Goal: Use online tool/utility: Utilize a website feature to perform a specific function

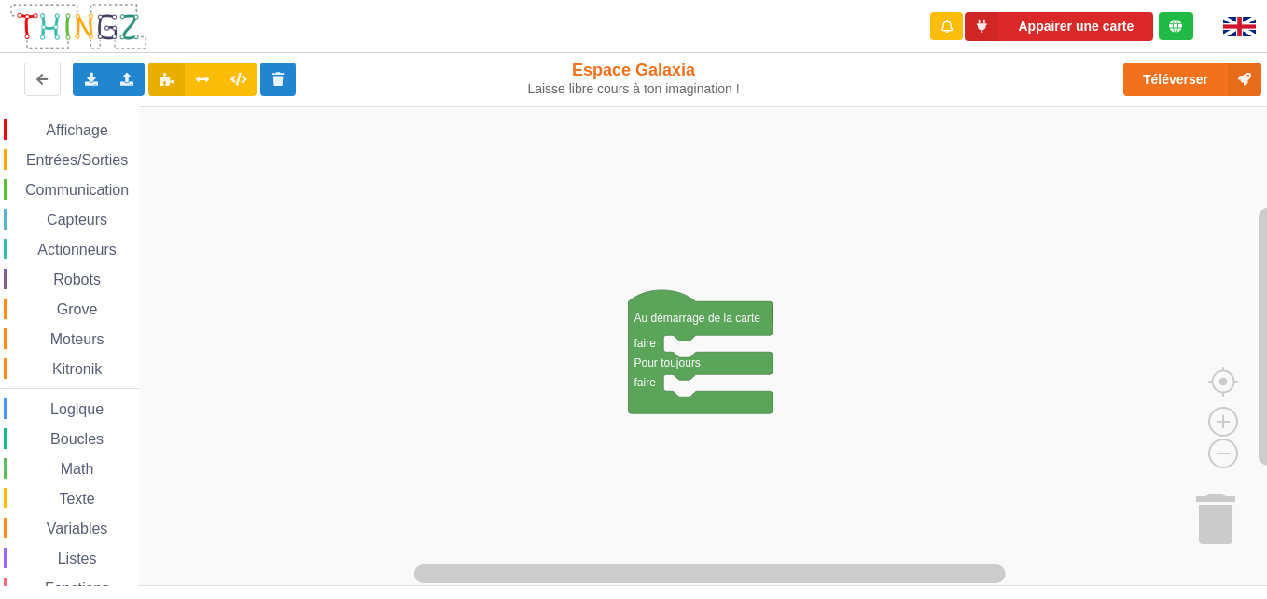
click at [110, 193] on span "Communication" at bounding box center [76, 190] width 109 height 16
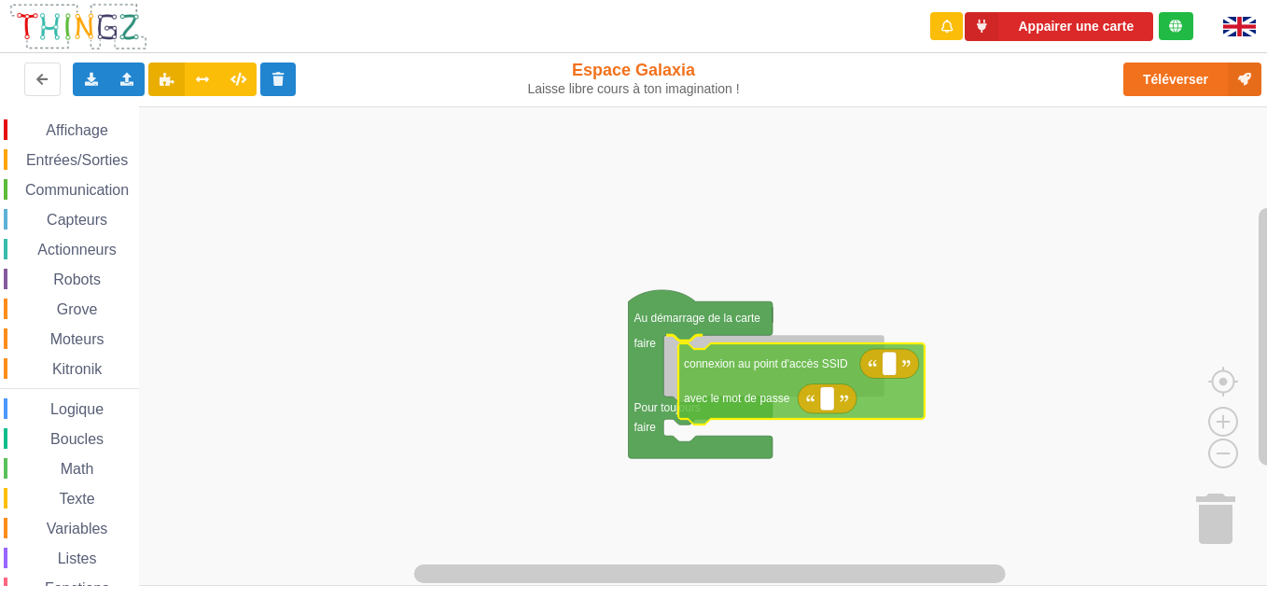
click at [728, 367] on div "Affichage Entrées/Sorties Communication Capteurs Actionneurs Robots Grove Moteu…" at bounding box center [640, 346] width 1281 height 480
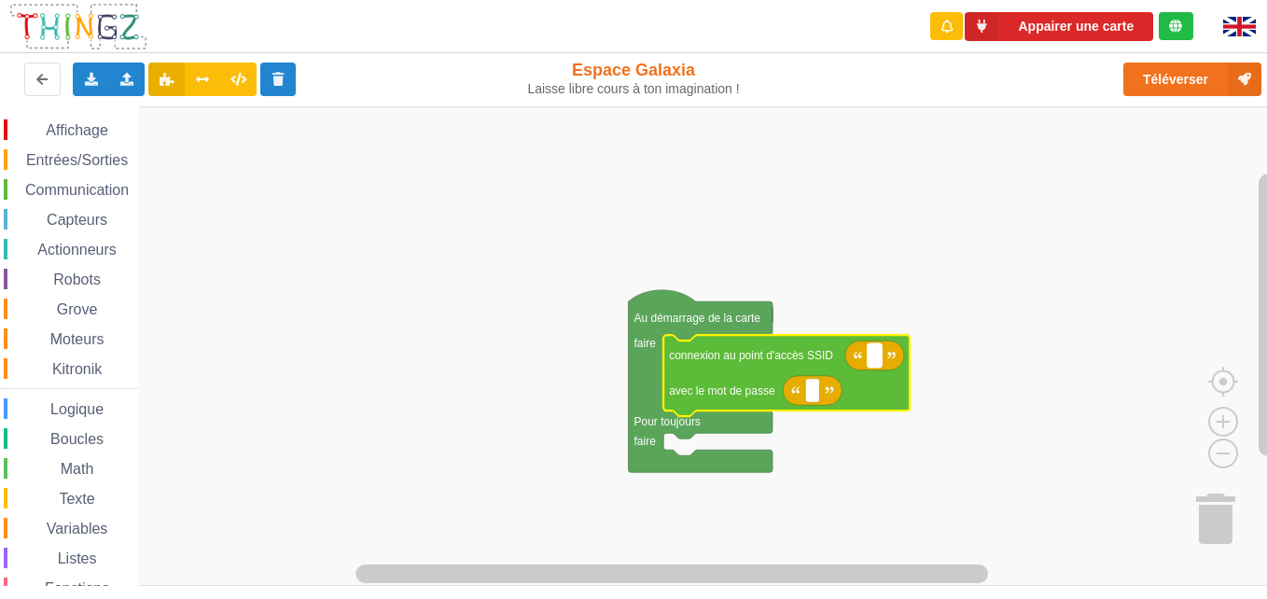
click at [881, 357] on rect "Espace de travail de Blocky" at bounding box center [875, 355] width 14 height 24
type input "technoa5"
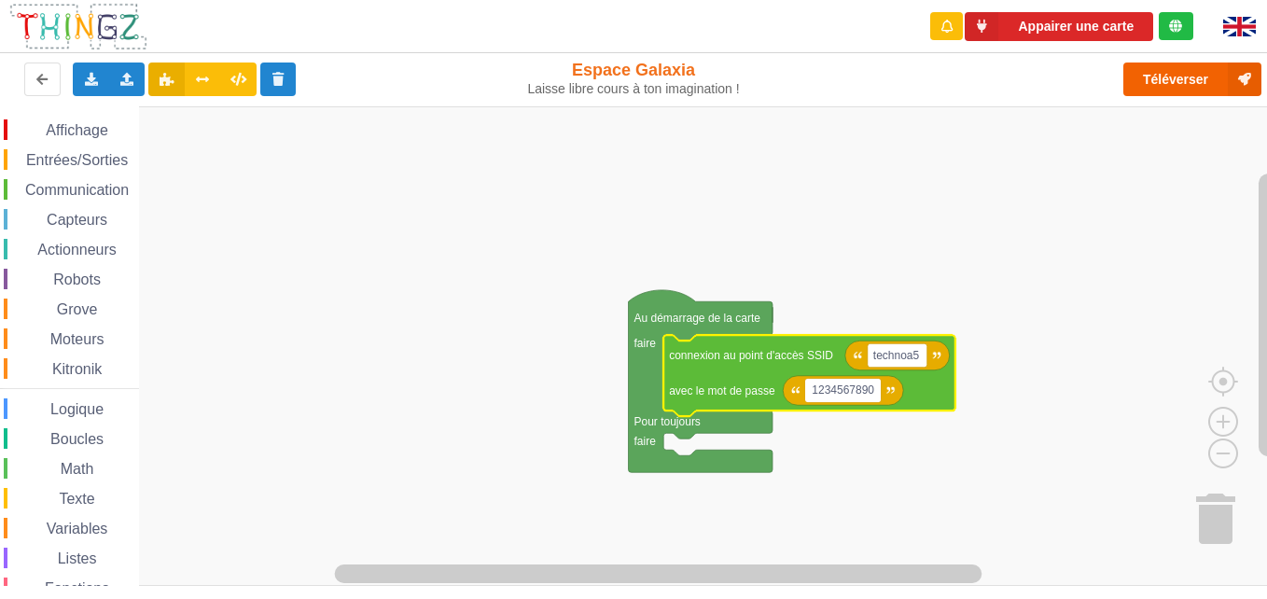
type input "1234567890"
click at [1163, 72] on button "Téléverser" at bounding box center [1193, 80] width 138 height 34
